Goal: Task Accomplishment & Management: Complete application form

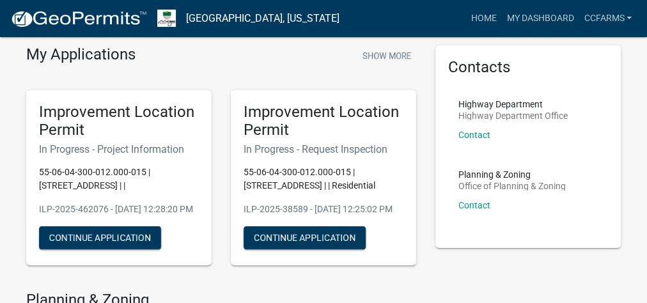
scroll to position [102, 0]
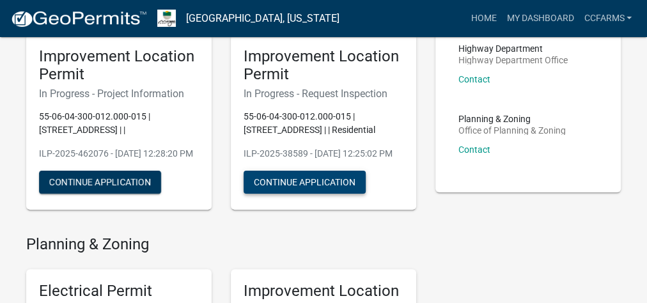
click at [295, 194] on button "Continue Application" at bounding box center [305, 182] width 122 height 23
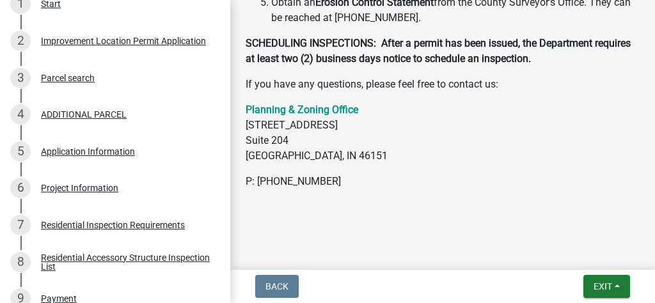
scroll to position [442, 0]
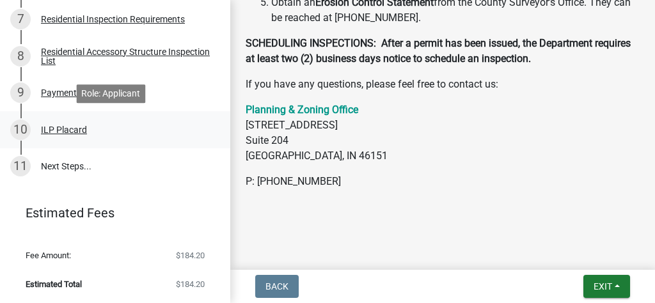
click at [86, 134] on div "10 ILP Placard" at bounding box center [110, 130] width 200 height 20
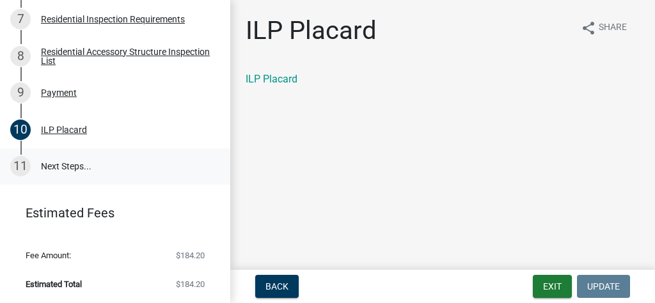
click at [145, 158] on link "11 Next Steps..." at bounding box center [115, 166] width 230 height 37
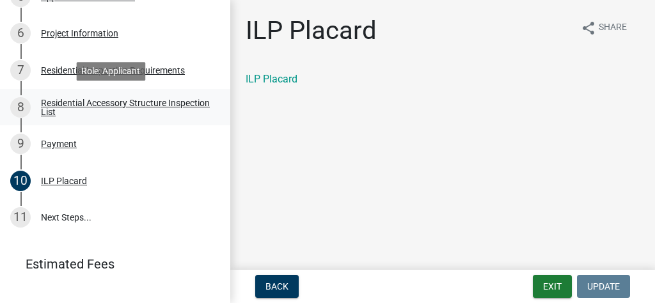
click at [154, 105] on div "Residential Accessory Structure Inspection List" at bounding box center [125, 107] width 169 height 18
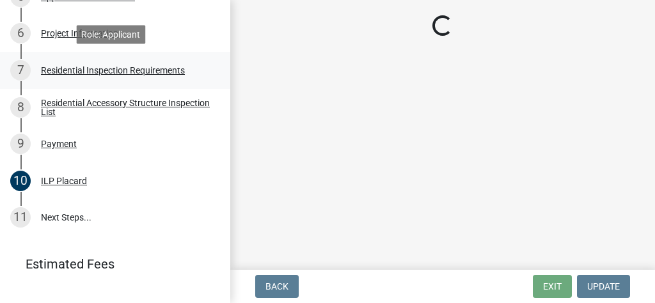
click at [178, 67] on div "Residential Inspection Requirements" at bounding box center [113, 70] width 144 height 9
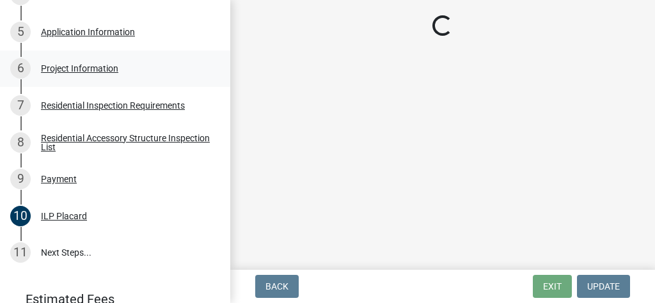
scroll to position [340, 0]
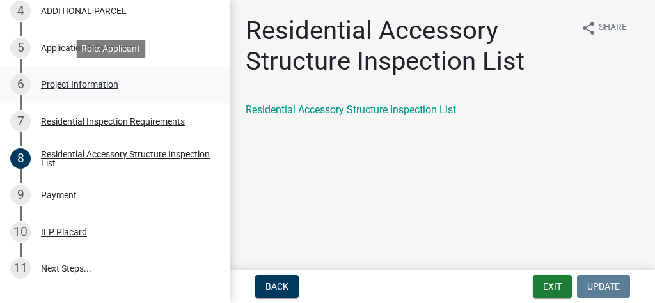
click at [172, 86] on div "6 Project Information" at bounding box center [110, 84] width 200 height 20
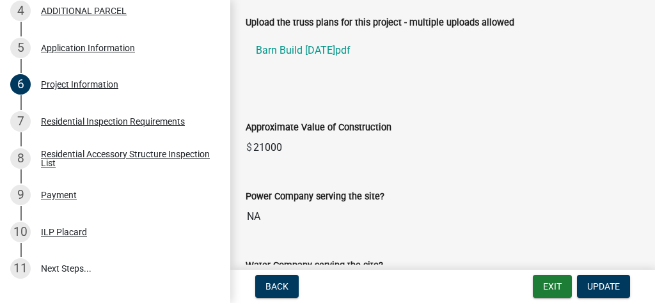
scroll to position [1279, 0]
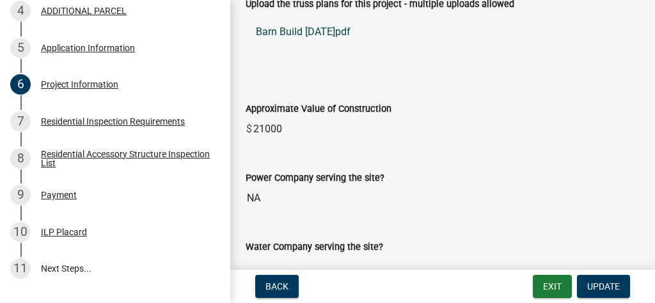
click at [315, 24] on link "Barn Build [DATE]pdf" at bounding box center [443, 32] width 394 height 31
